Goal: Task Accomplishment & Management: Complete application form

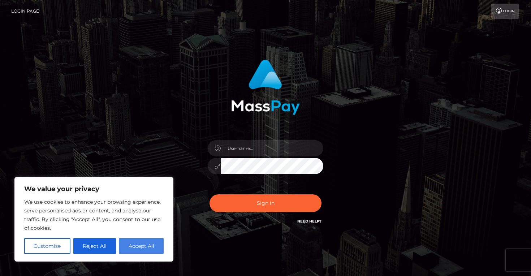
click at [140, 252] on button "Accept All" at bounding box center [141, 246] width 45 height 16
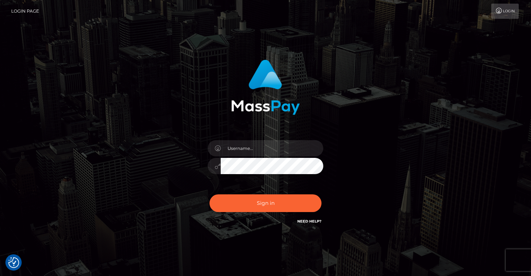
checkbox input "true"
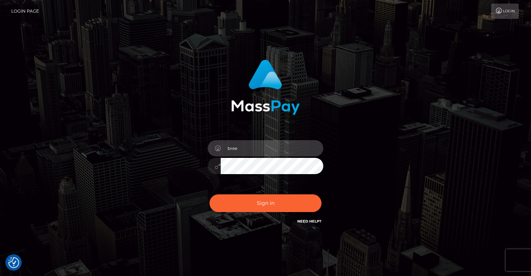
type input "[EMAIL_ADDRESS][DOMAIN_NAME]"
click at [245, 212] on div "Sign in Need Help?" at bounding box center [265, 206] width 126 height 32
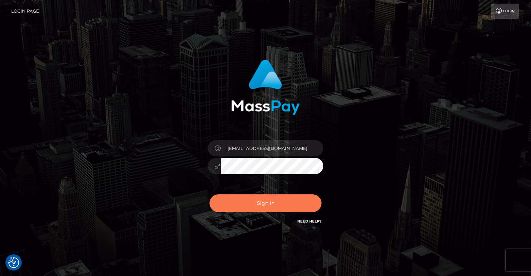
click at [243, 210] on button "Sign in" at bounding box center [265, 203] width 112 height 18
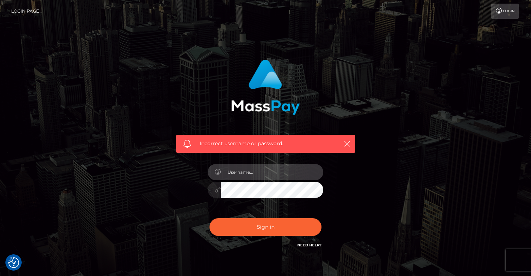
type input "[EMAIL_ADDRESS][DOMAIN_NAME]"
click at [265, 226] on button "Sign in" at bounding box center [265, 227] width 112 height 18
click at [261, 176] on input "text" at bounding box center [272, 172] width 103 height 16
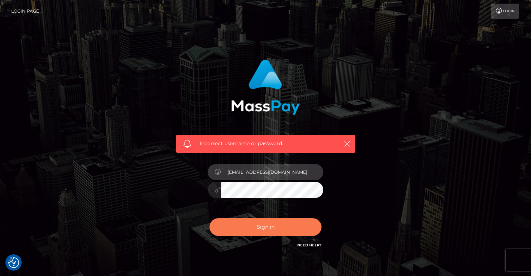
type input "[EMAIL_ADDRESS][DOMAIN_NAME]"
click at [250, 226] on button "Sign in" at bounding box center [265, 227] width 112 height 18
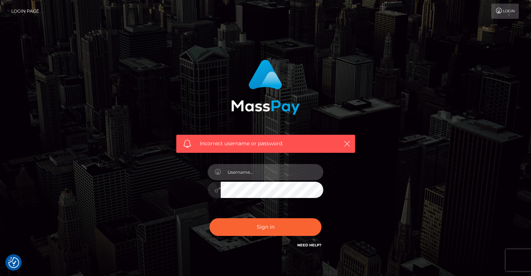
click at [283, 166] on input "text" at bounding box center [272, 172] width 103 height 16
type input "[EMAIL_ADDRESS][DOMAIN_NAME]"
click at [265, 226] on button "Sign in" at bounding box center [265, 227] width 112 height 18
type input "[EMAIL_ADDRESS][DOMAIN_NAME]"
click at [215, 188] on icon at bounding box center [217, 190] width 6 height 6
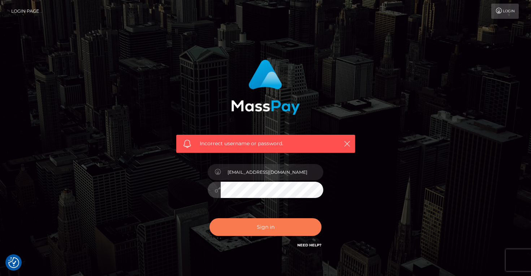
click at [245, 226] on button "Sign in" at bounding box center [265, 227] width 112 height 18
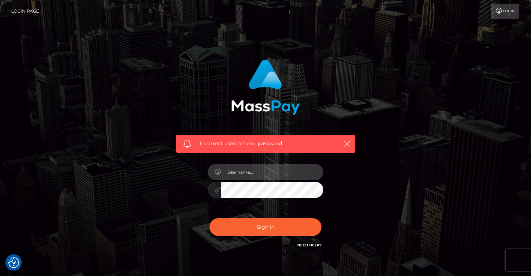
type input "[EMAIL_ADDRESS][DOMAIN_NAME]"
